Goal: Book appointment/travel/reservation

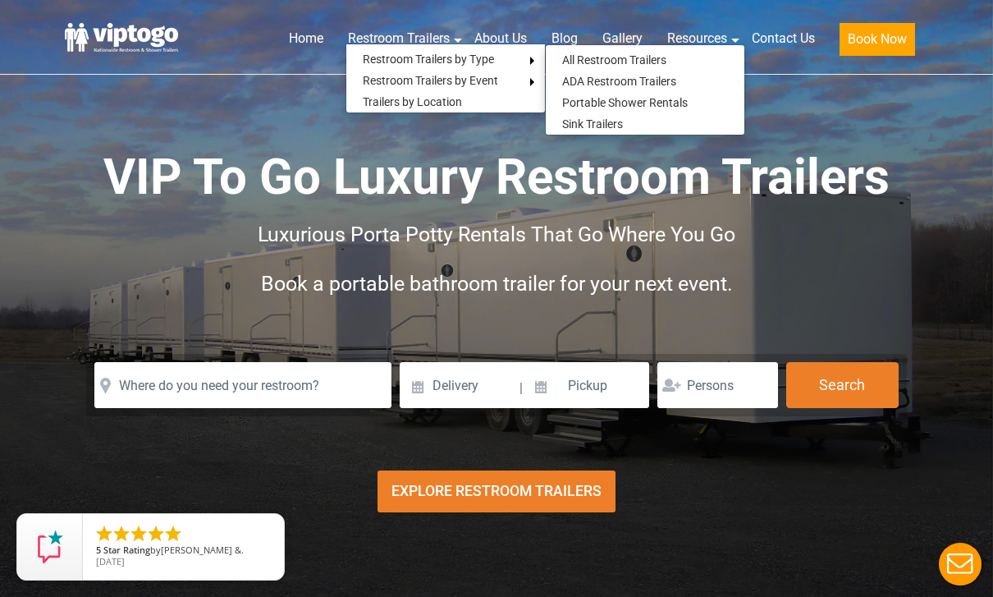
click at [657, 59] on link "All Restroom Trailers" at bounding box center [614, 59] width 137 height 21
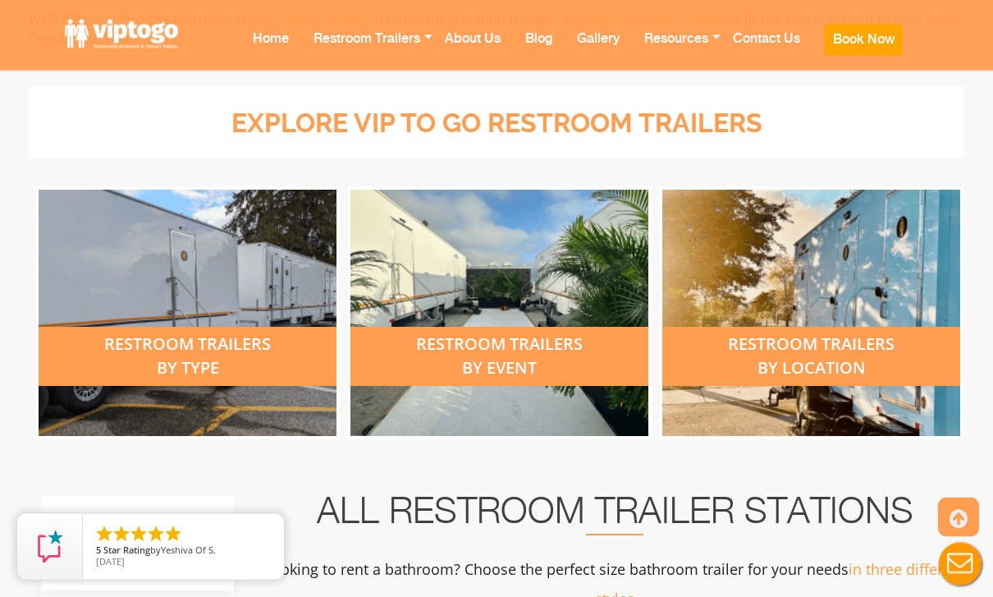
scroll to position [569, 0]
click at [895, 362] on div "restroom trailers by location" at bounding box center [811, 356] width 298 height 59
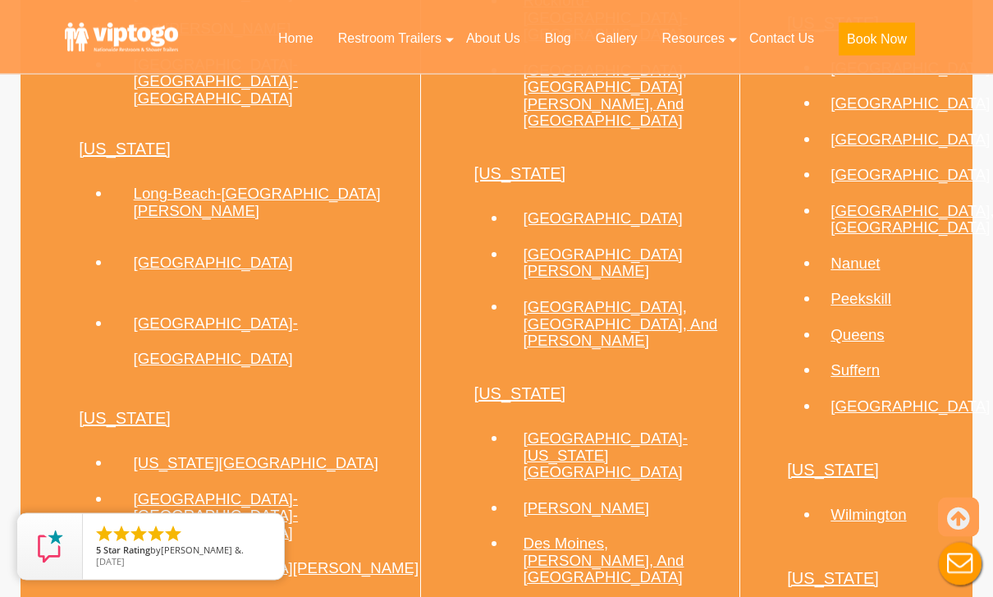
scroll to position [1604, 0]
click at [836, 345] on link "Queens" at bounding box center [857, 335] width 53 height 17
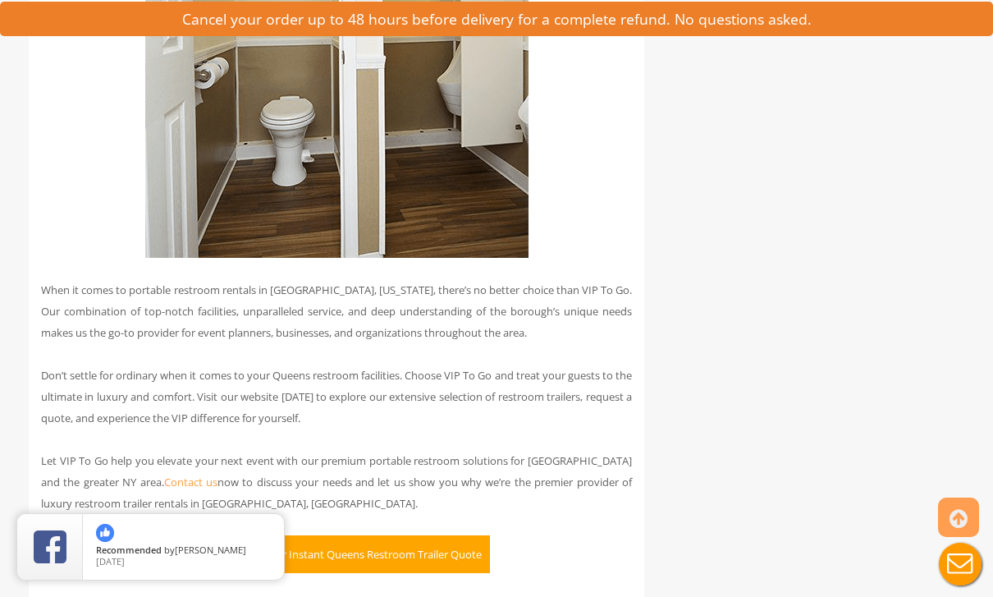
scroll to position [4731, 0]
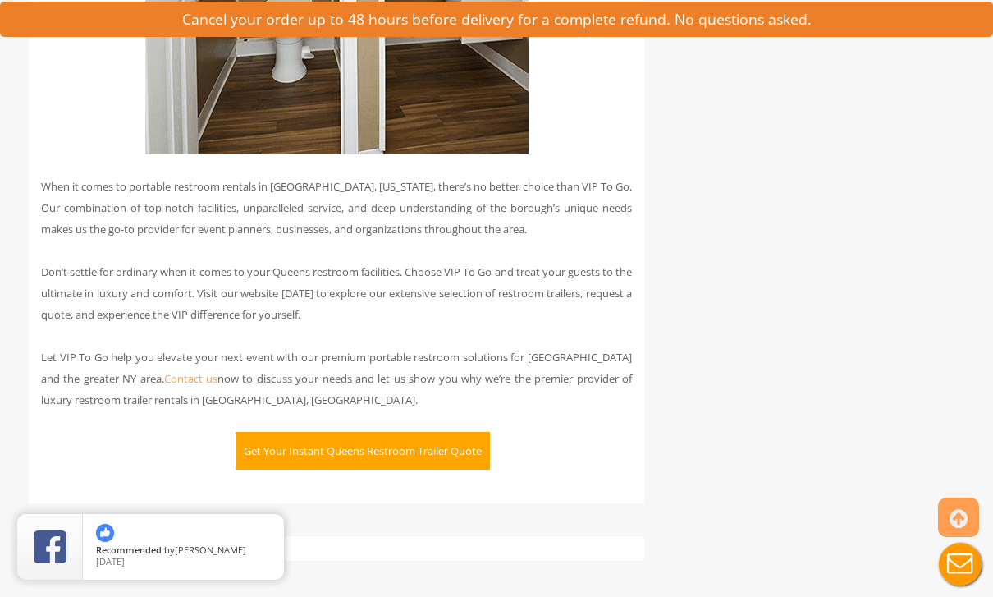
click at [277, 432] on button "Get Your Instant Queens Restroom Trailer Quote" at bounding box center [363, 451] width 254 height 38
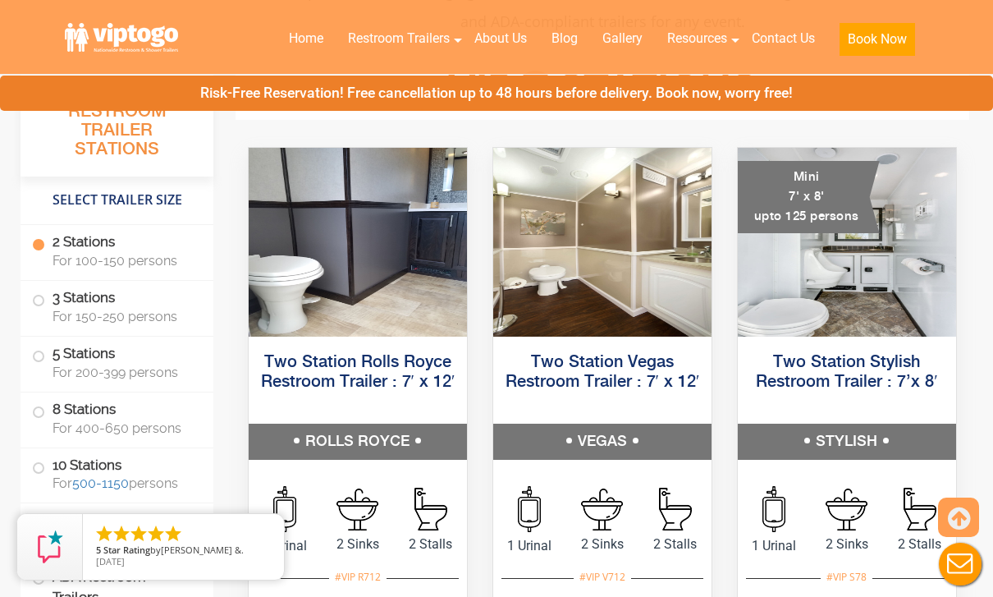
scroll to position [746, 0]
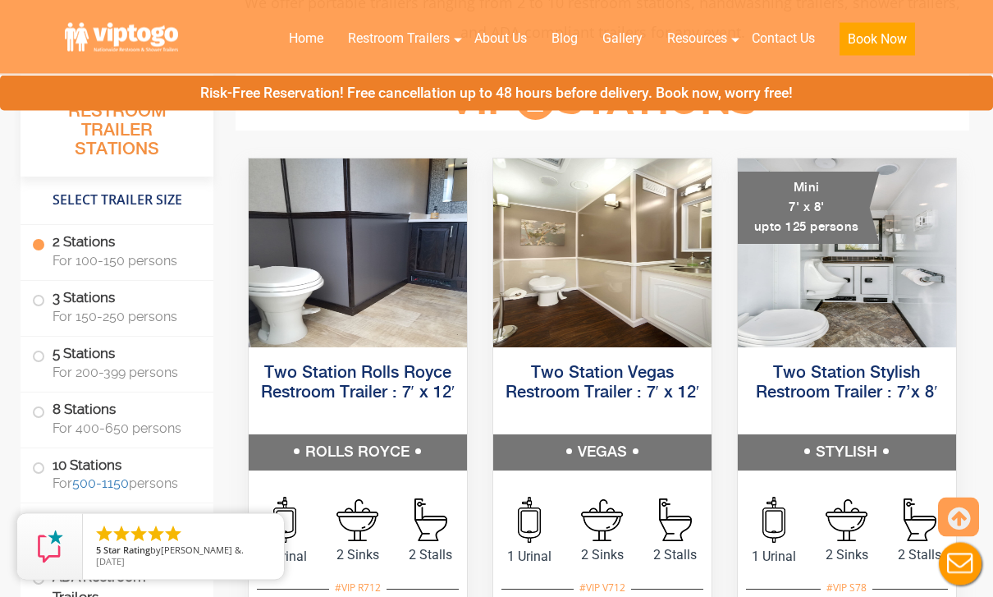
click at [900, 315] on img at bounding box center [847, 253] width 218 height 189
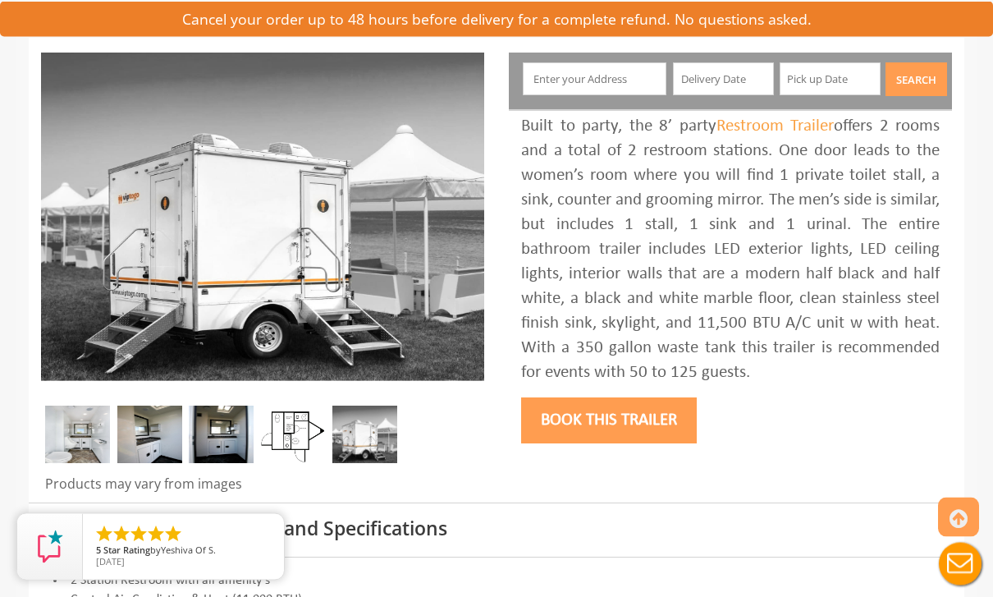
scroll to position [189, 0]
click at [160, 443] on img at bounding box center [149, 433] width 65 height 57
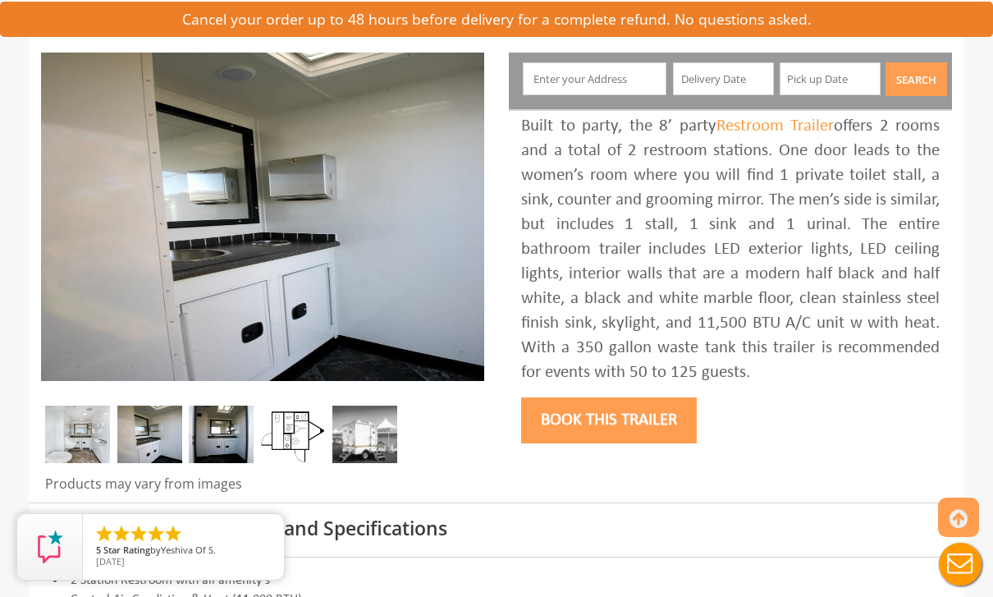
click at [77, 437] on img at bounding box center [77, 433] width 65 height 57
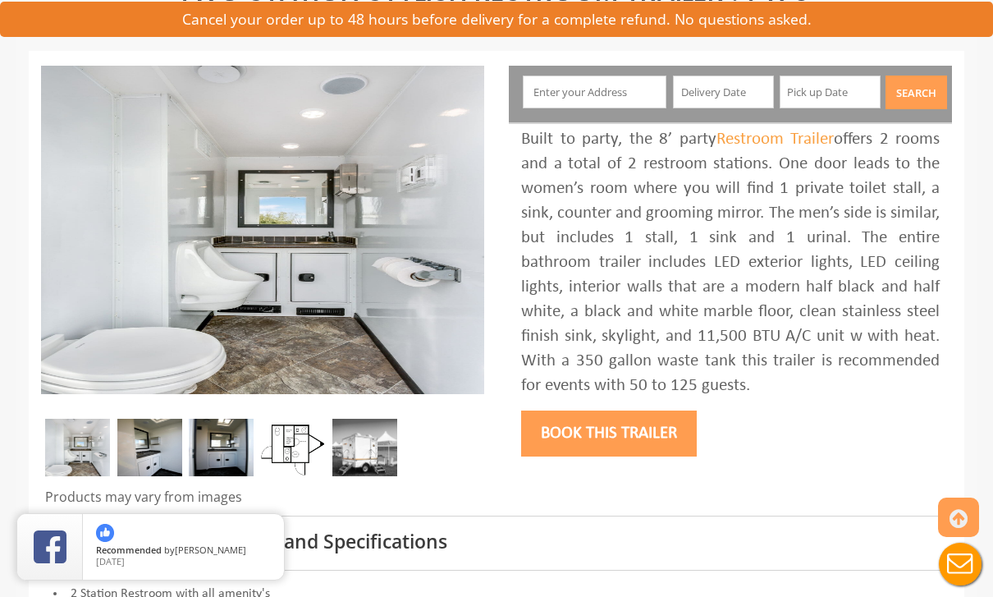
scroll to position [233, 0]
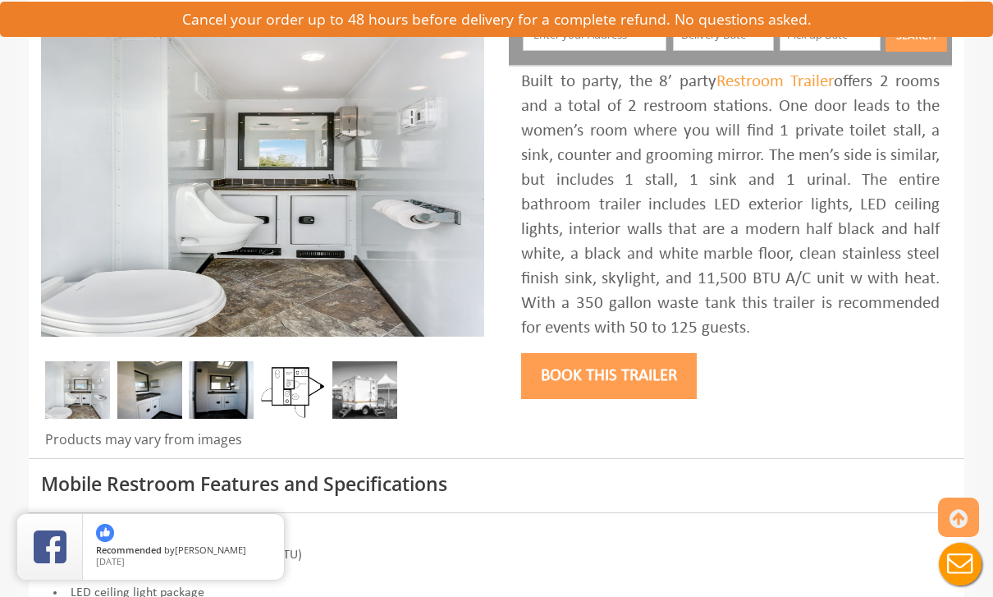
click at [373, 390] on img at bounding box center [364, 389] width 65 height 57
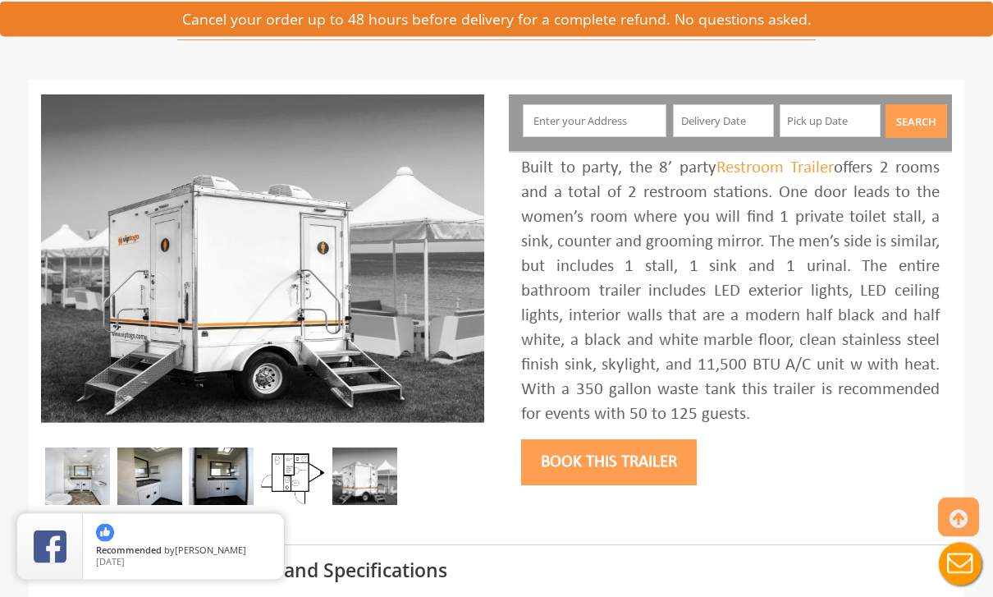
scroll to position [163, 0]
